Goal: Task Accomplishment & Management: Manage account settings

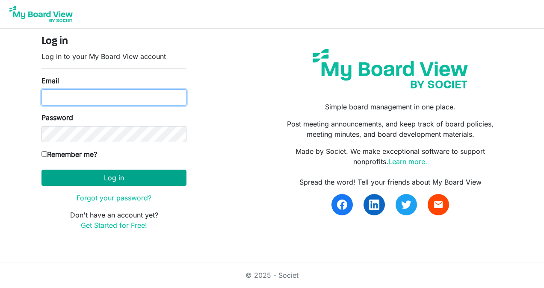
type input "karinar@lampchc.org"
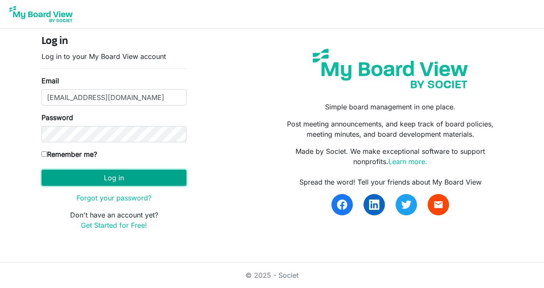
click at [119, 174] on button "Log in" at bounding box center [113, 178] width 145 height 16
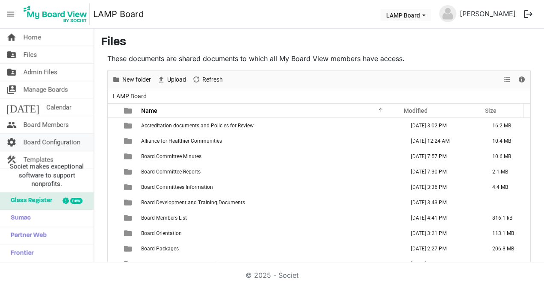
click at [63, 144] on span "Board Configuration" at bounding box center [52, 142] width 57 height 17
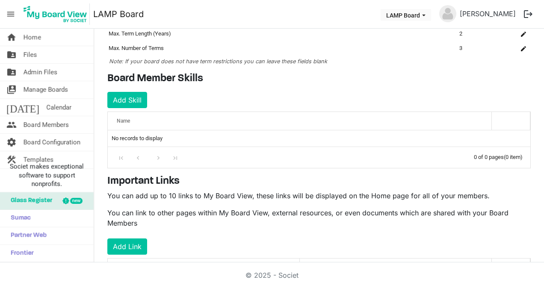
scroll to position [98, 0]
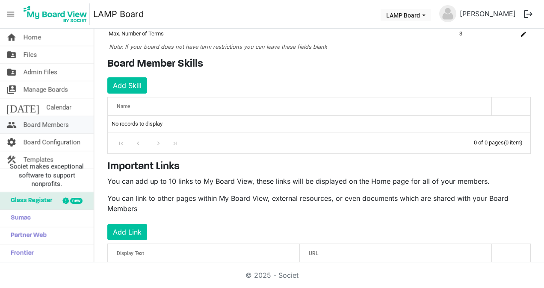
click at [57, 126] on span "Board Members" at bounding box center [46, 124] width 45 height 17
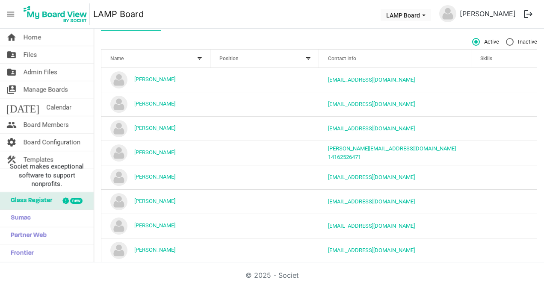
scroll to position [62, 0]
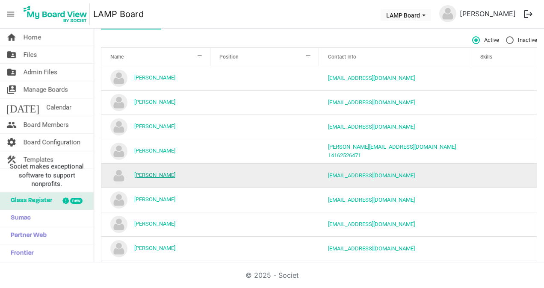
click at [154, 173] on link "David Thornley" at bounding box center [154, 175] width 41 height 6
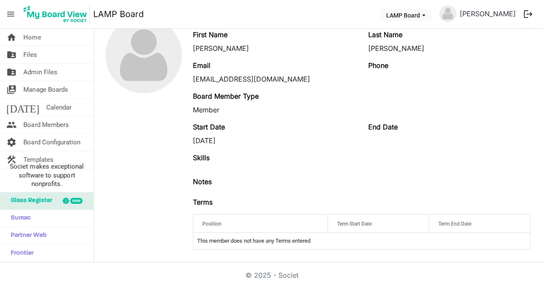
scroll to position [19, 0]
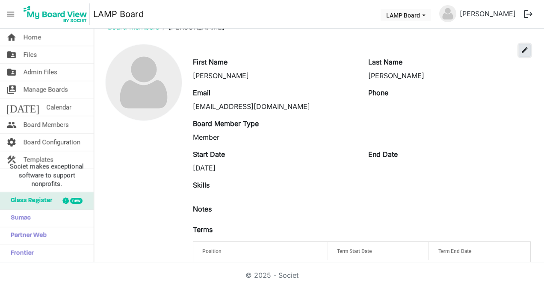
click at [521, 49] on span "edit" at bounding box center [525, 50] width 8 height 8
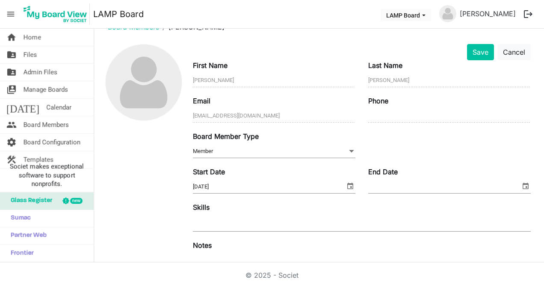
scroll to position [13, 0]
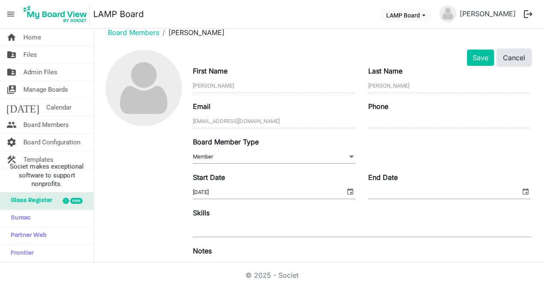
click at [507, 61] on button "Cancel" at bounding box center [513, 58] width 33 height 16
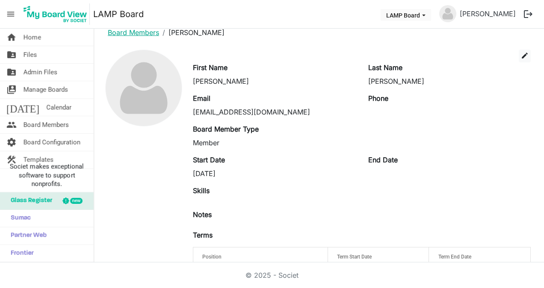
click at [134, 35] on link "Board Members" at bounding box center [133, 32] width 51 height 9
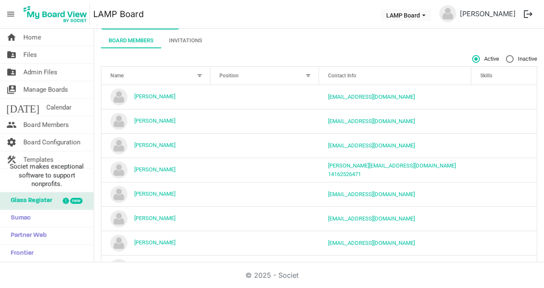
scroll to position [39, 0]
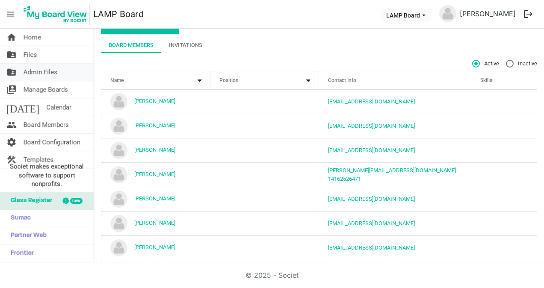
click at [37, 71] on span "Admin Files" at bounding box center [41, 72] width 34 height 17
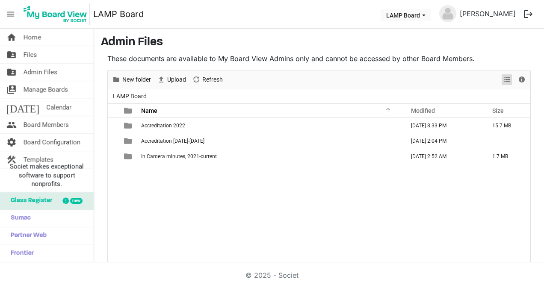
click at [502, 80] on span "View dropdownbutton" at bounding box center [507, 79] width 10 height 11
click at [45, 126] on span "Board Members" at bounding box center [46, 124] width 45 height 17
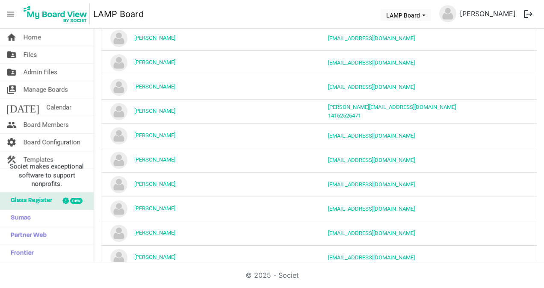
scroll to position [109, 0]
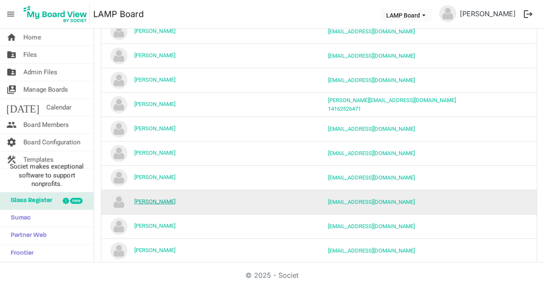
click at [142, 199] on link "[PERSON_NAME]" at bounding box center [154, 201] width 41 height 6
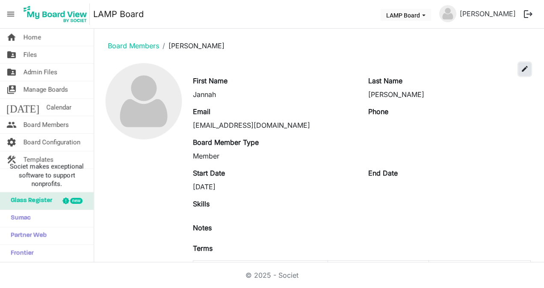
click at [519, 67] on button "edit" at bounding box center [525, 69] width 12 height 13
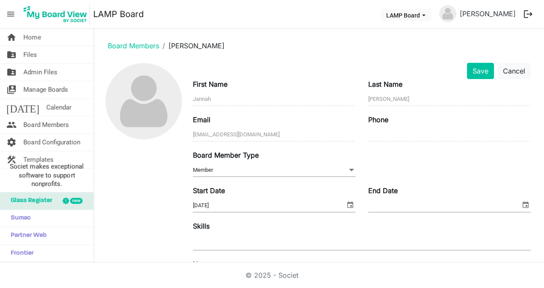
click at [348, 168] on span at bounding box center [352, 170] width 8 height 9
click at [512, 68] on button "Cancel" at bounding box center [513, 71] width 33 height 16
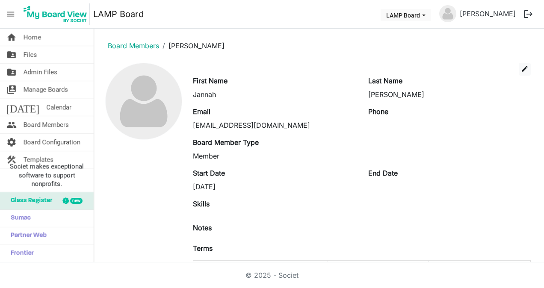
click at [151, 45] on link "Board Members" at bounding box center [133, 45] width 51 height 9
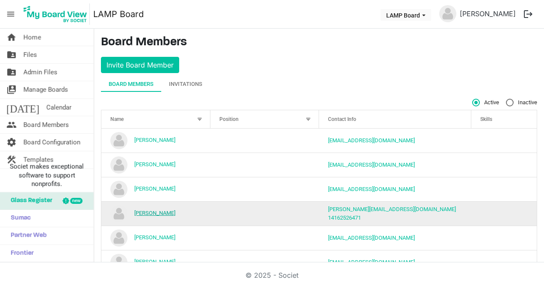
click at [169, 212] on link "[PERSON_NAME]" at bounding box center [154, 213] width 41 height 6
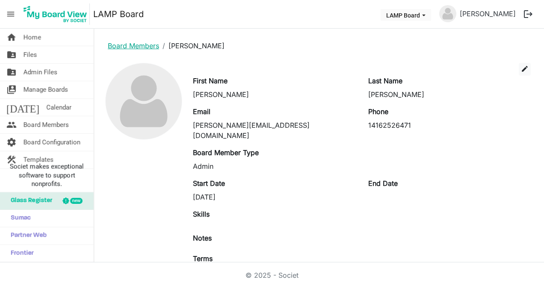
click at [125, 45] on link "Board Members" at bounding box center [133, 45] width 51 height 9
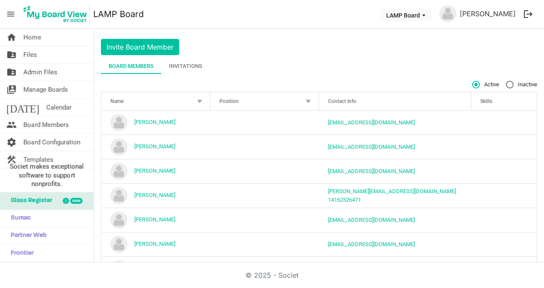
scroll to position [3, 0]
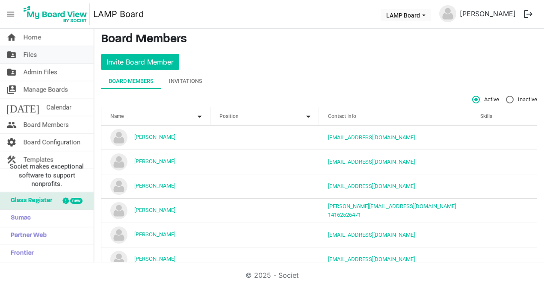
click at [35, 56] on span "Files" at bounding box center [31, 54] width 14 height 17
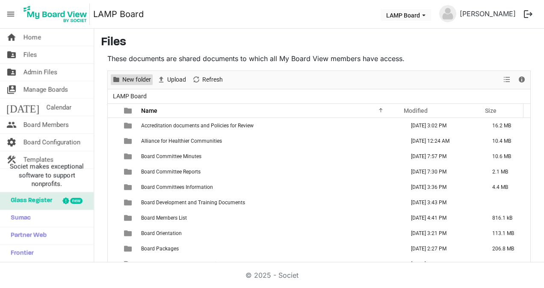
click at [133, 78] on span "New folder" at bounding box center [136, 79] width 30 height 11
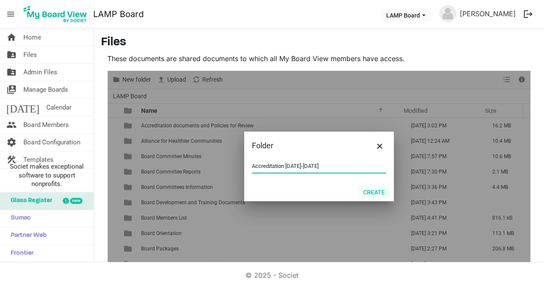
type input "Accreditation 2025-2026"
click at [375, 192] on button "Create" at bounding box center [374, 192] width 33 height 12
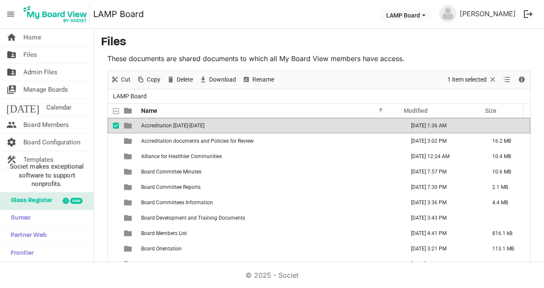
click at [177, 124] on span "Accreditation [DATE]-[DATE]" at bounding box center [172, 126] width 63 height 6
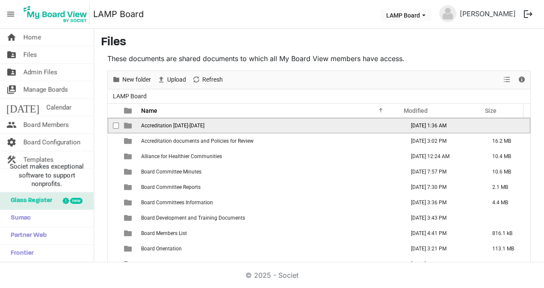
click at [177, 124] on span "Accreditation [DATE]-[DATE]" at bounding box center [172, 126] width 63 height 6
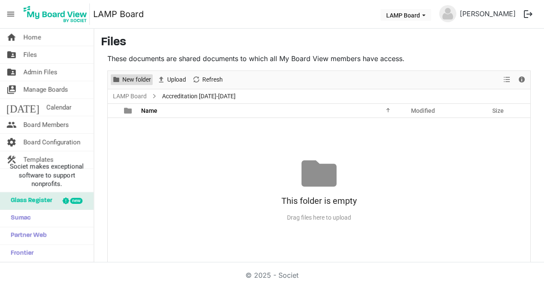
click at [129, 79] on span "New folder" at bounding box center [136, 79] width 30 height 11
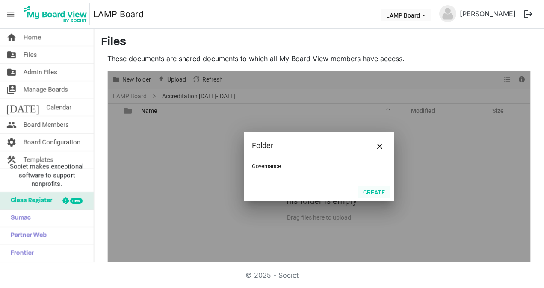
type input "Governance"
click at [365, 188] on button "Create" at bounding box center [374, 192] width 33 height 12
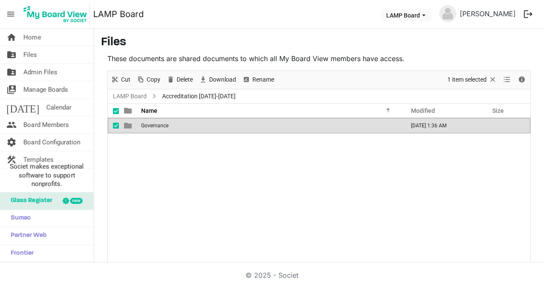
click at [168, 158] on div "Governance August 31, 2025 1:36 AM" at bounding box center [319, 190] width 423 height 145
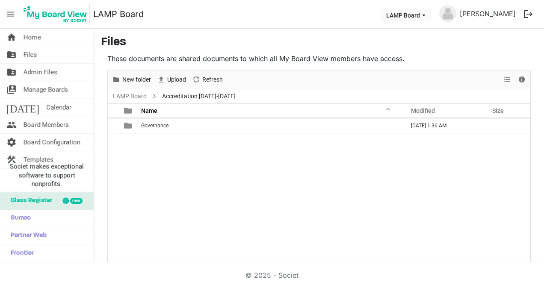
click at [185, 98] on span "Accreditation [DATE]-[DATE]" at bounding box center [198, 96] width 77 height 11
click at [144, 83] on span "New folder" at bounding box center [136, 79] width 30 height 11
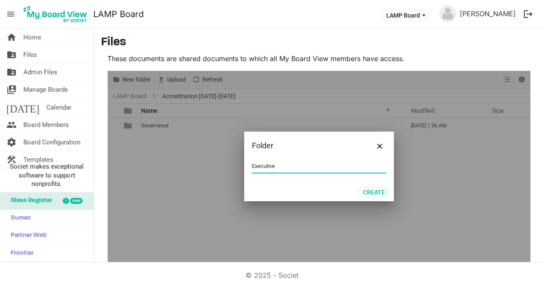
type input "Executive"
click at [369, 190] on button "Create" at bounding box center [374, 192] width 33 height 12
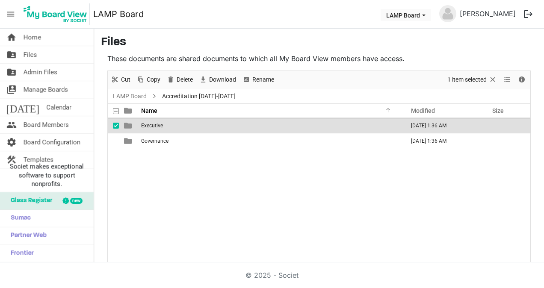
click at [146, 183] on div "Executive August 31, 2025 1:36 AM Governance August 31, 2025 1:36 AM" at bounding box center [319, 190] width 423 height 145
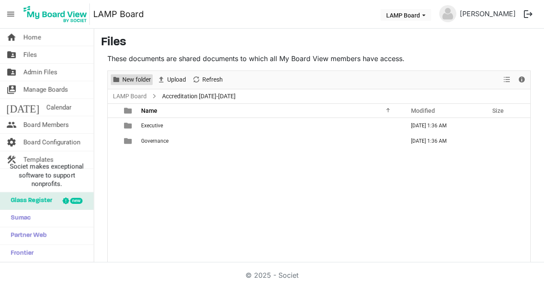
click at [138, 80] on span "New folder" at bounding box center [136, 79] width 30 height 11
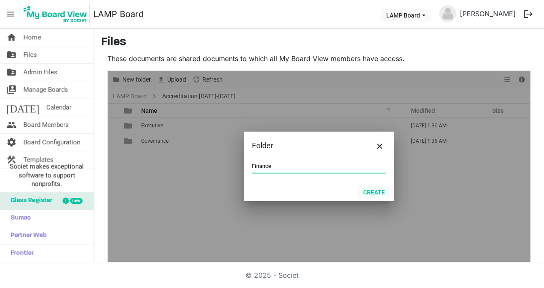
type input "Finance"
click at [376, 191] on button "Create" at bounding box center [374, 192] width 33 height 12
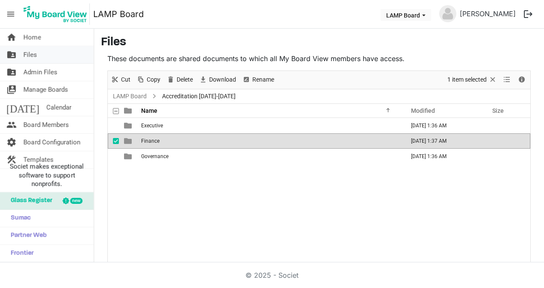
click at [51, 53] on link "folder_shared Files" at bounding box center [47, 54] width 94 height 17
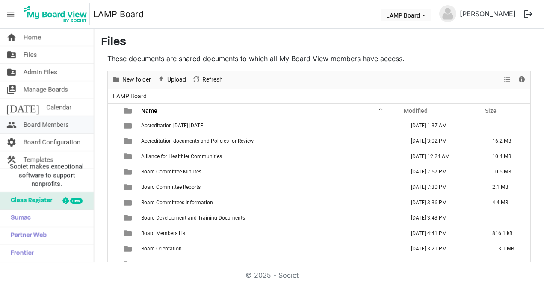
click at [51, 126] on span "Board Members" at bounding box center [46, 124] width 45 height 17
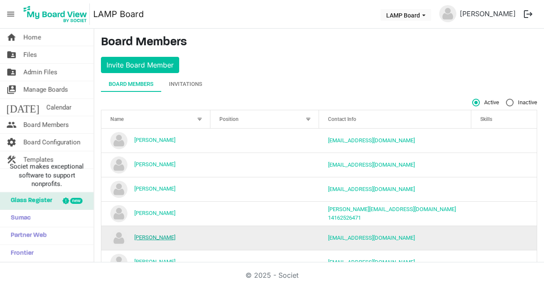
click at [166, 235] on link "[PERSON_NAME]" at bounding box center [154, 237] width 41 height 6
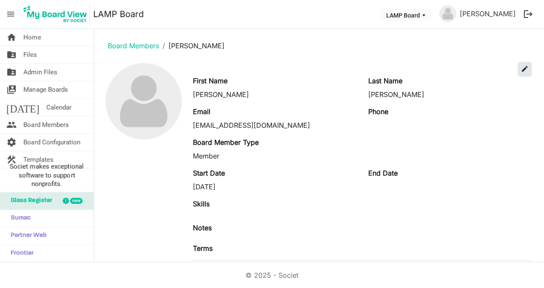
click at [519, 64] on button "edit" at bounding box center [525, 69] width 12 height 13
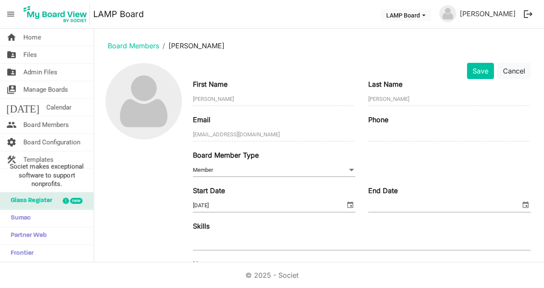
click at [292, 167] on span "Member Member" at bounding box center [274, 170] width 163 height 13
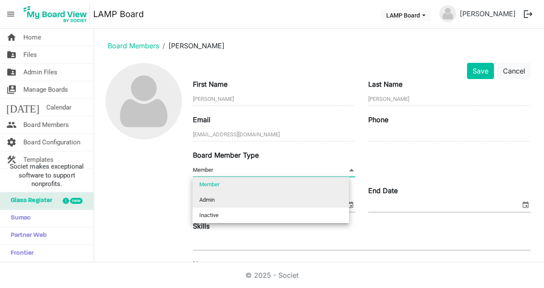
click at [234, 199] on li "Admin" at bounding box center [270, 199] width 157 height 15
type input "Admin"
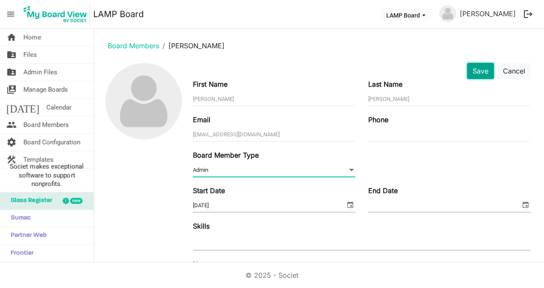
click at [476, 74] on button "Save" at bounding box center [480, 71] width 27 height 16
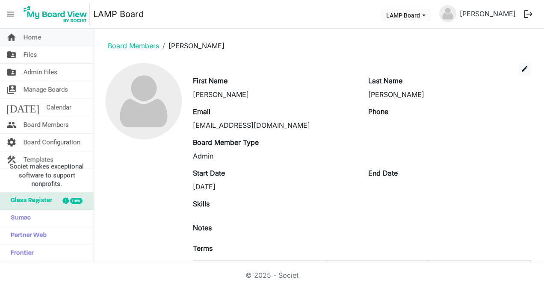
click at [34, 38] on span "Home" at bounding box center [33, 37] width 18 height 17
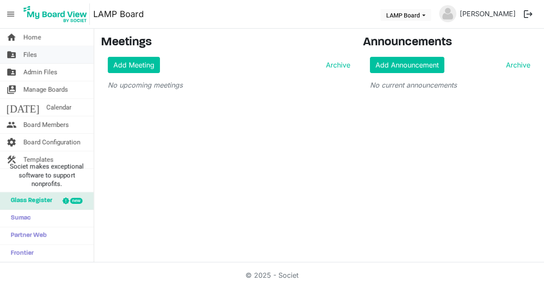
click at [24, 53] on span "Files" at bounding box center [31, 54] width 14 height 17
